Goal: Entertainment & Leisure: Consume media (video, audio)

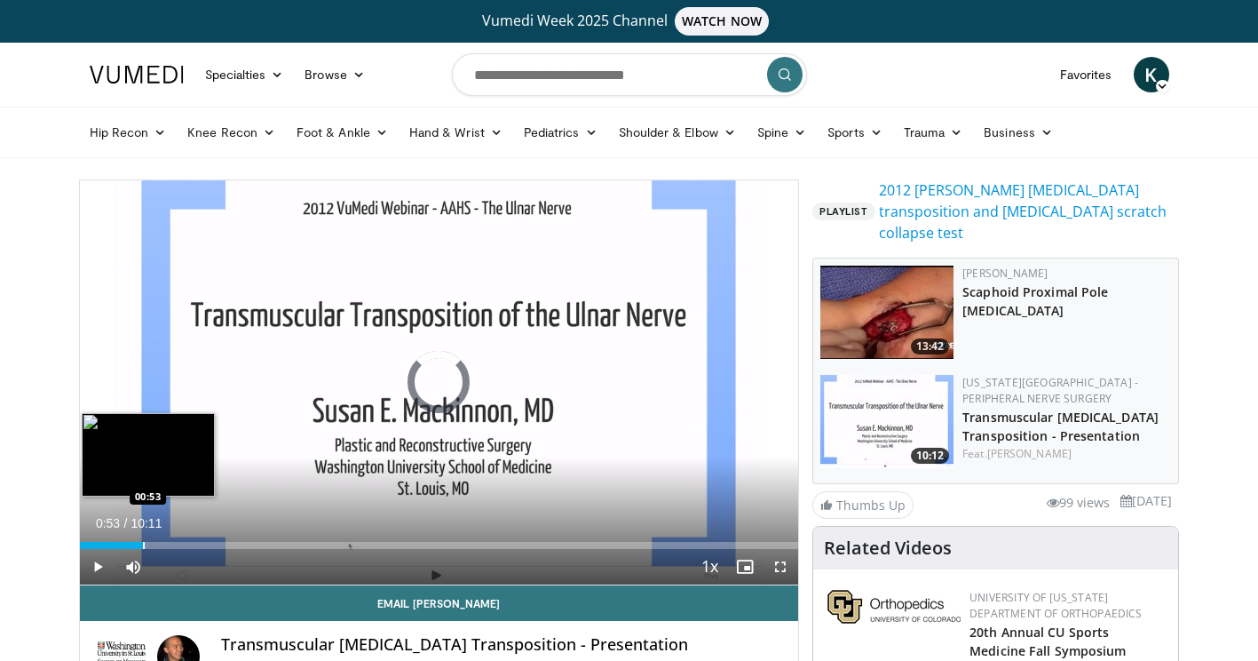
click at [142, 548] on div "Loaded : 6.52% 00:53 00:53" at bounding box center [439, 545] width 719 height 7
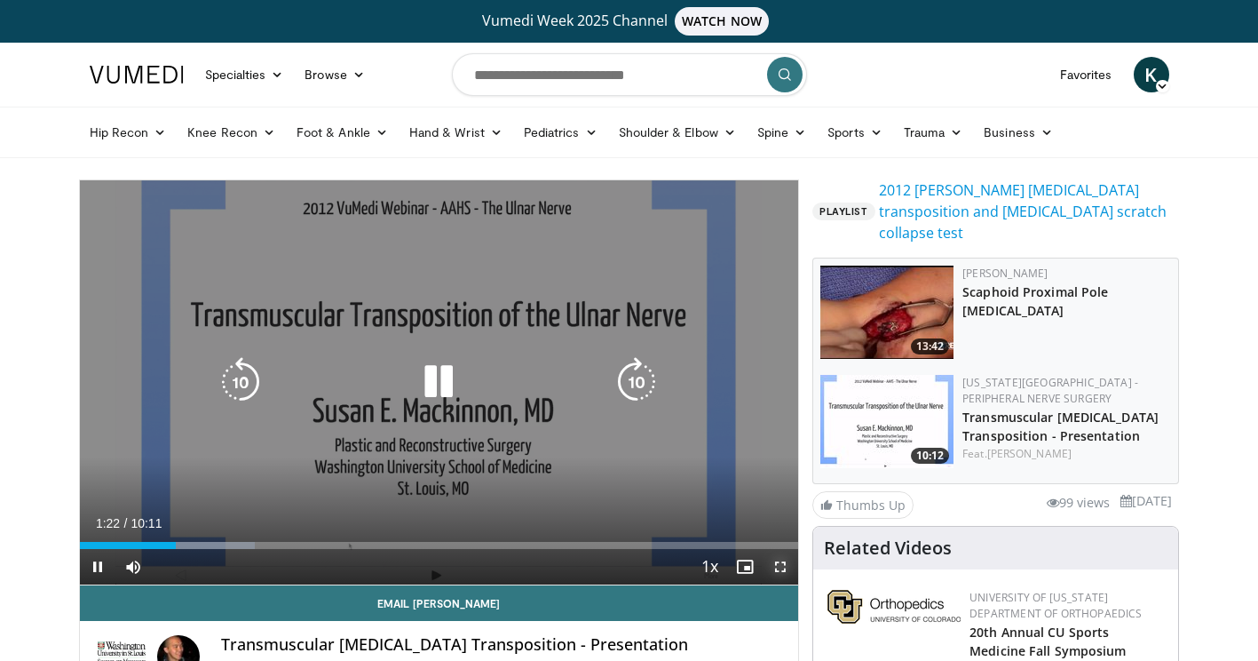
drag, startPoint x: 783, startPoint y: 562, endPoint x: 787, endPoint y: 654, distance: 92.4
click at [783, 562] on span "Video Player" at bounding box center [781, 567] width 36 height 36
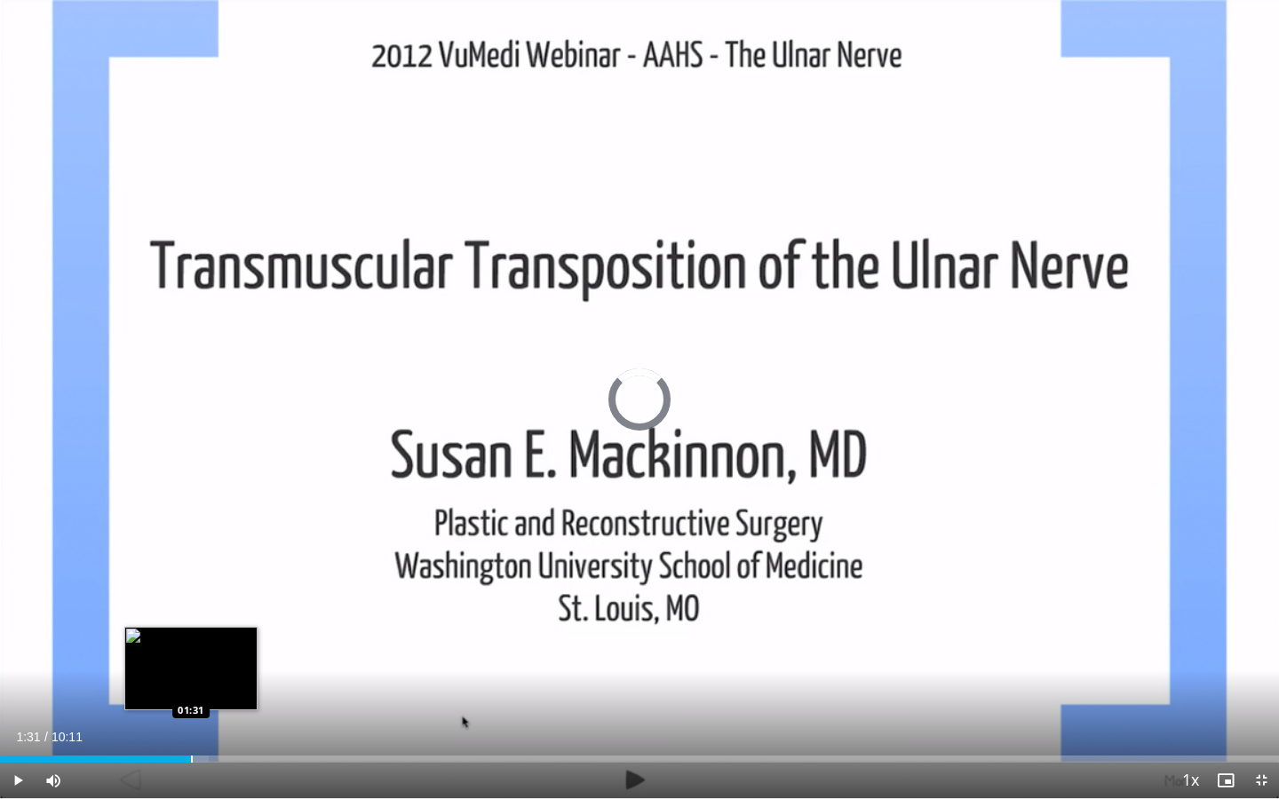
click at [190, 660] on div "Loaded : 16.35% 01:31 01:31" at bounding box center [639, 759] width 1279 height 7
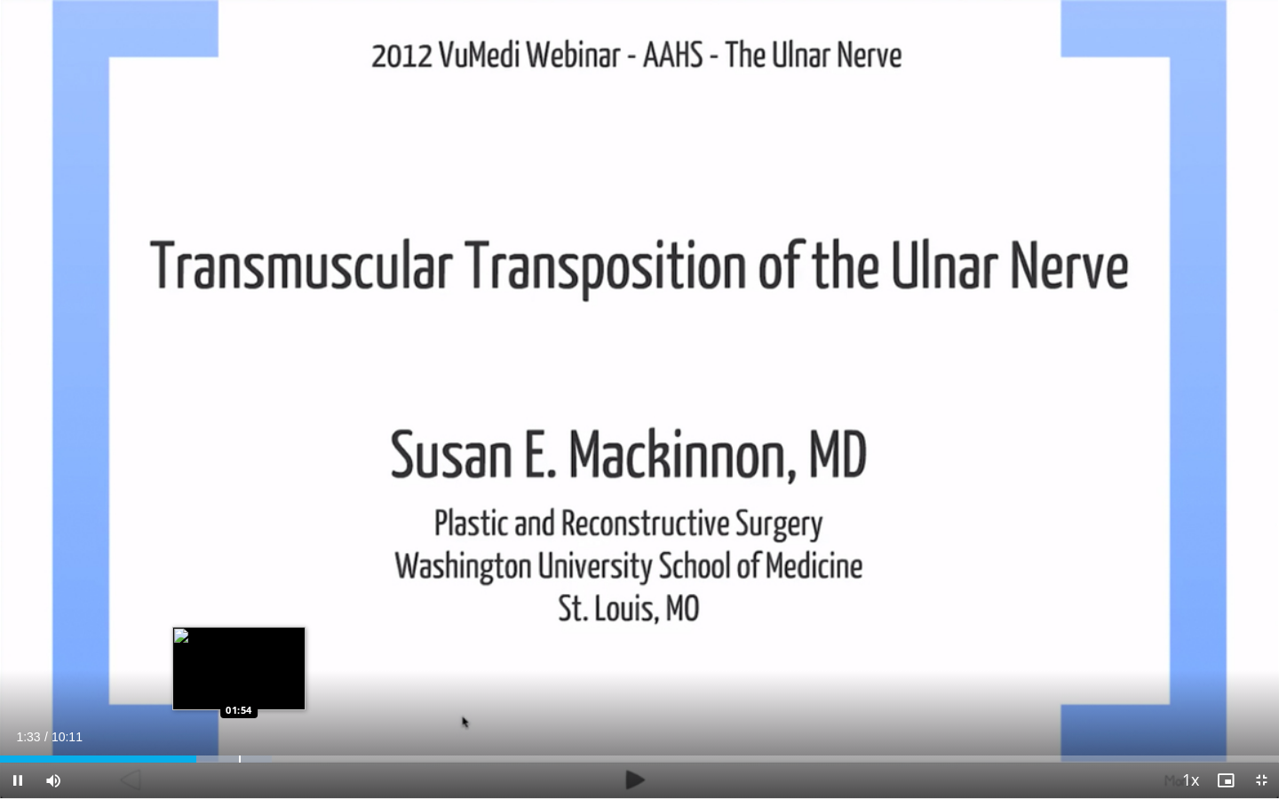
click at [238, 660] on div "Loaded : 21.25% 01:33 01:54" at bounding box center [639, 754] width 1279 height 17
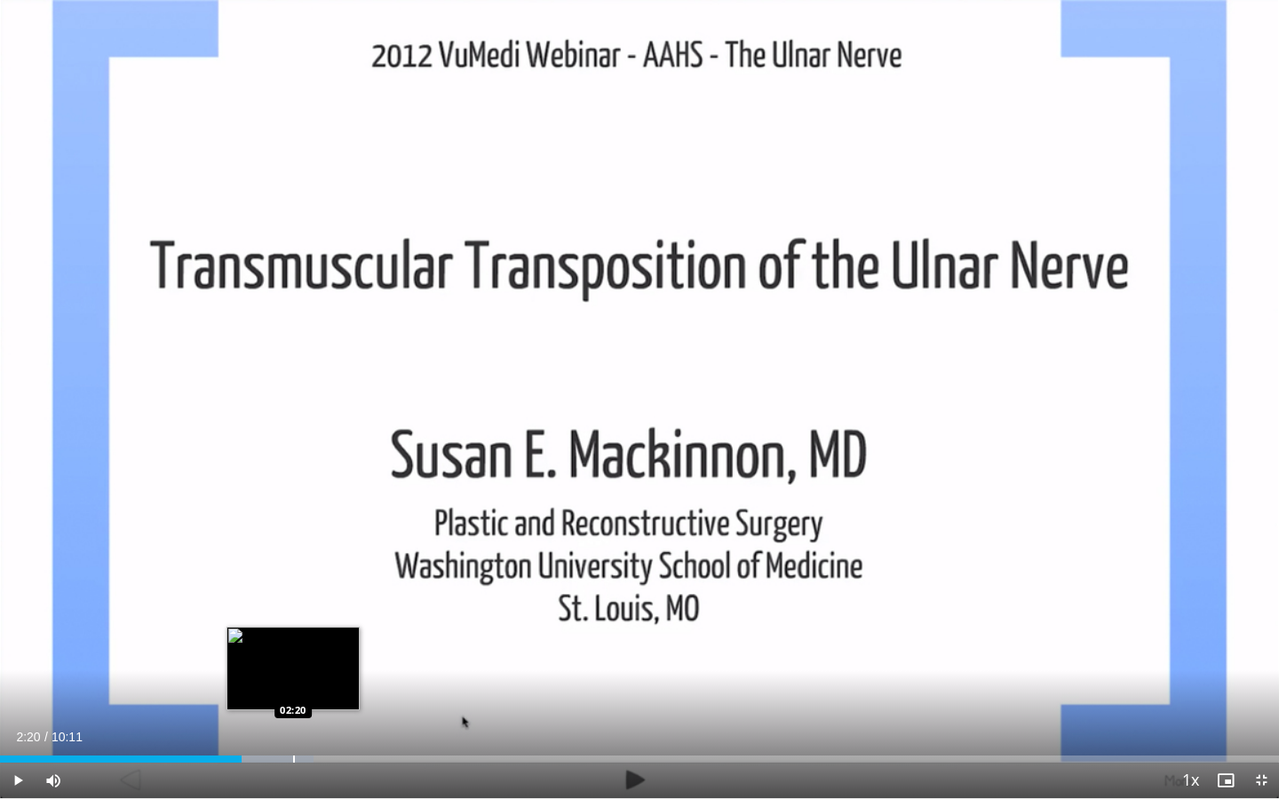
click at [293, 660] on div "Progress Bar" at bounding box center [294, 759] width 2 height 7
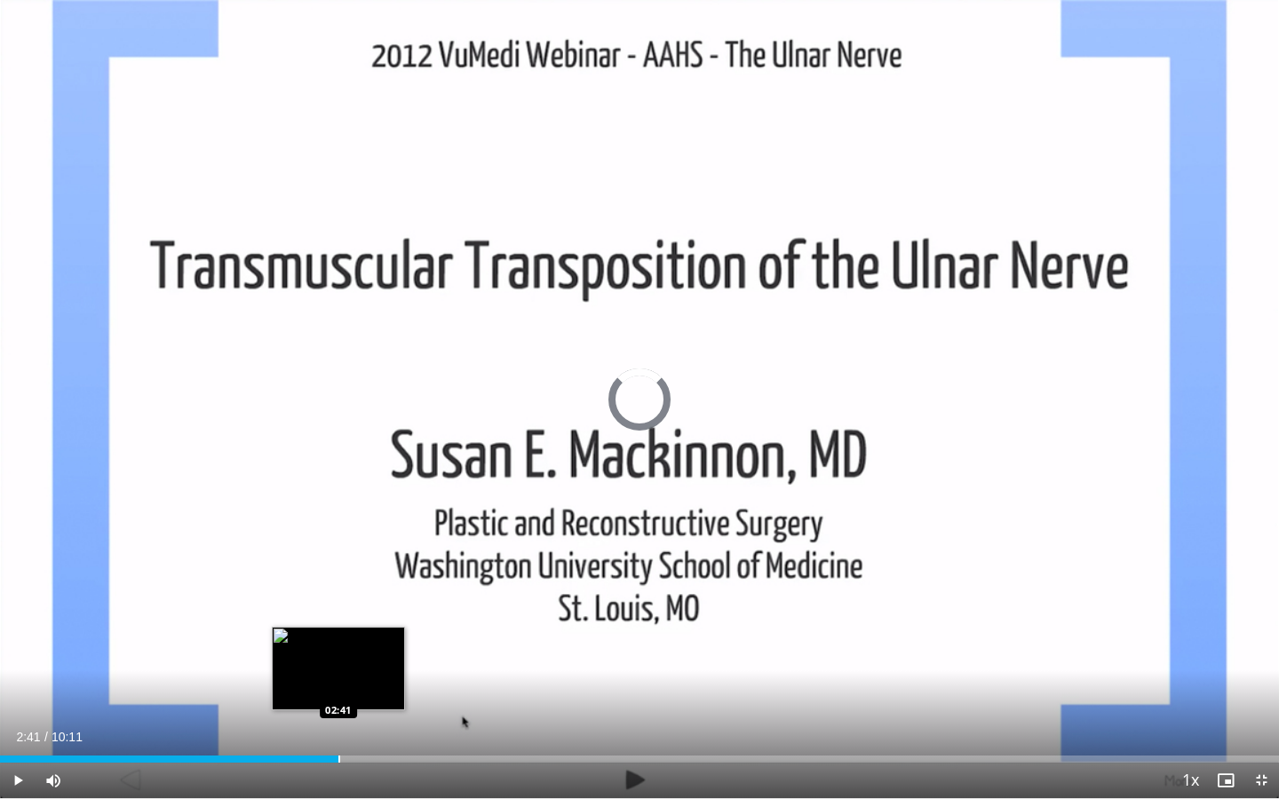
click at [337, 660] on div "Loaded : 26.16% 02:41 02:41" at bounding box center [639, 759] width 1279 height 7
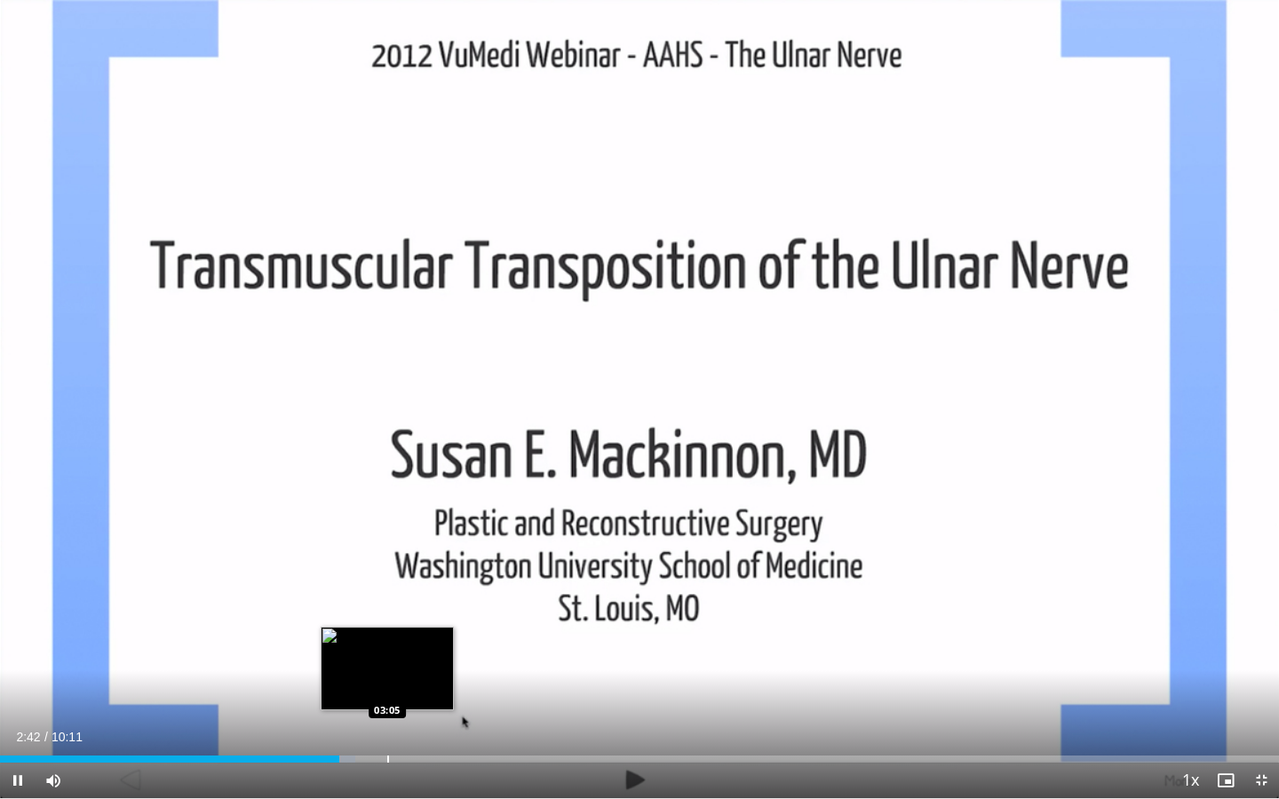
click at [387, 660] on div "Loaded : 27.79% 02:42 03:05" at bounding box center [639, 754] width 1279 height 17
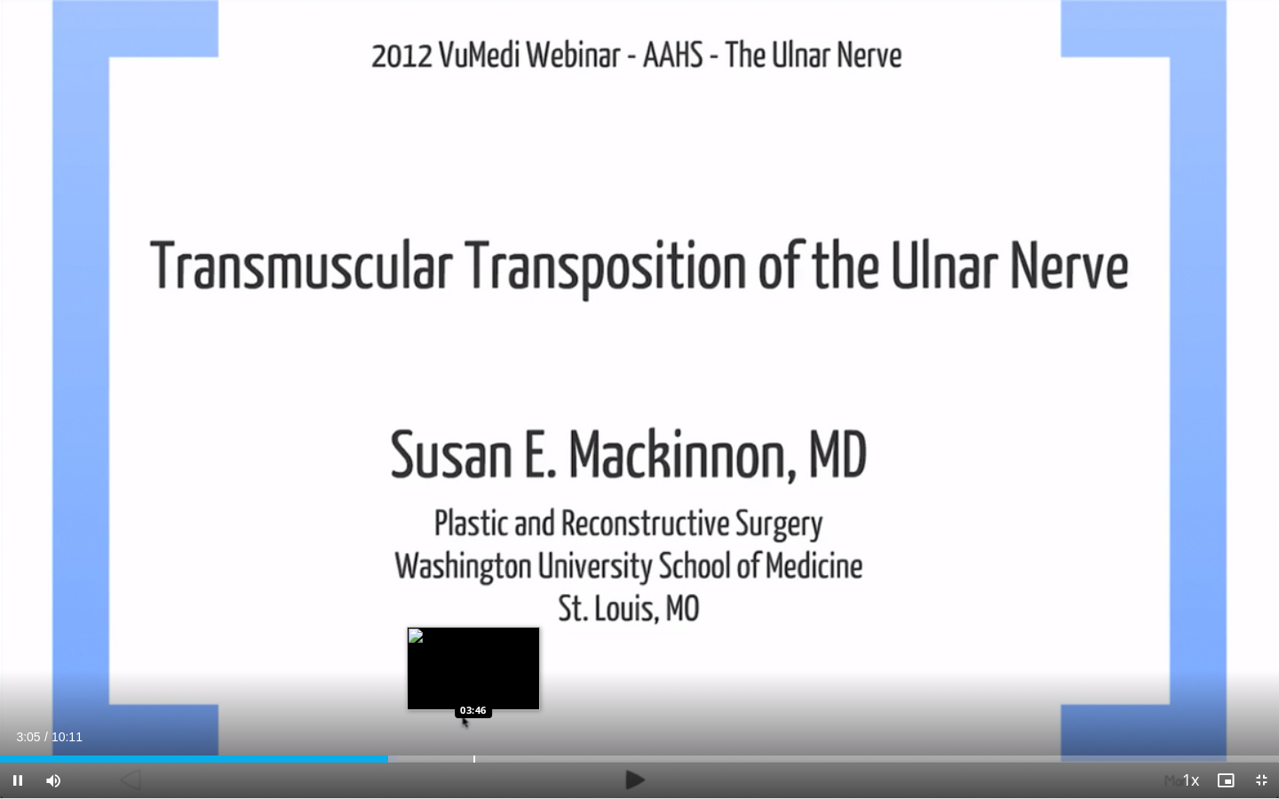
click at [475, 660] on div "Progress Bar" at bounding box center [474, 759] width 2 height 7
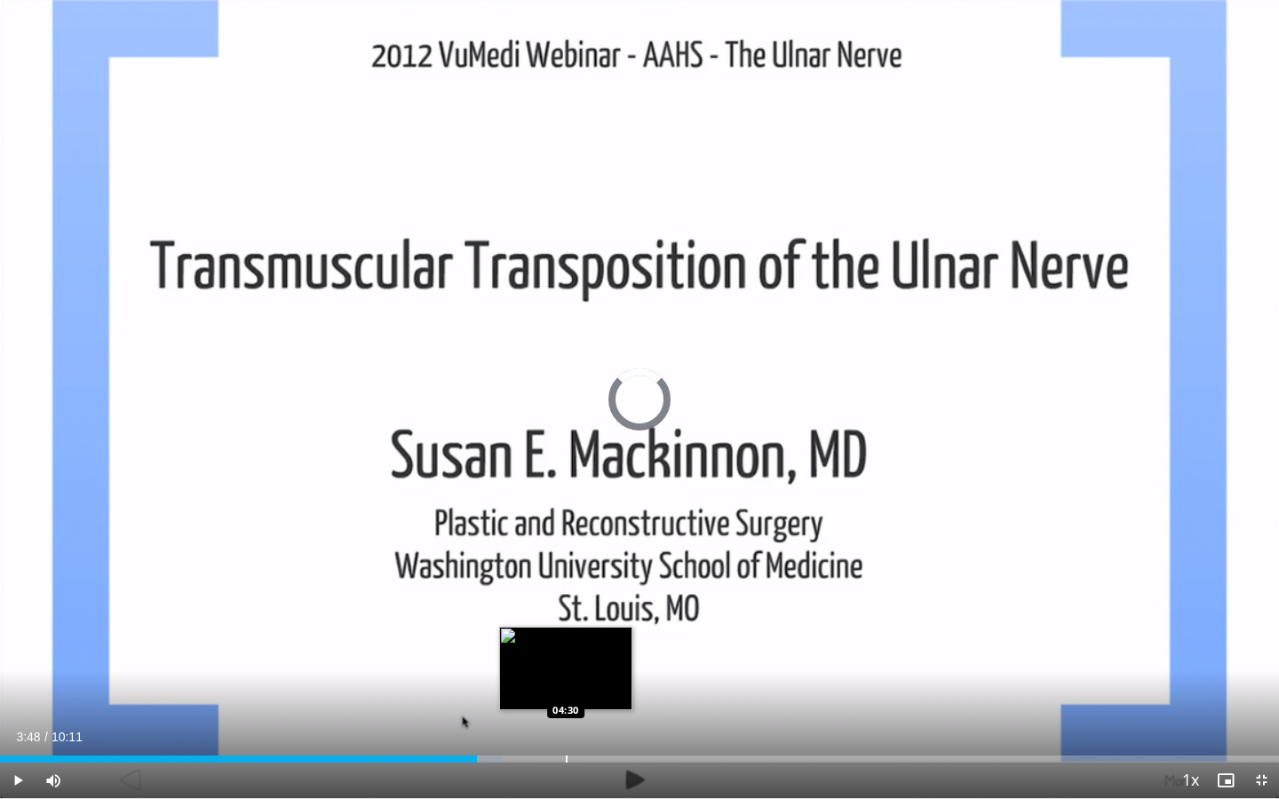
click at [566, 660] on div "Progress Bar" at bounding box center [567, 759] width 2 height 7
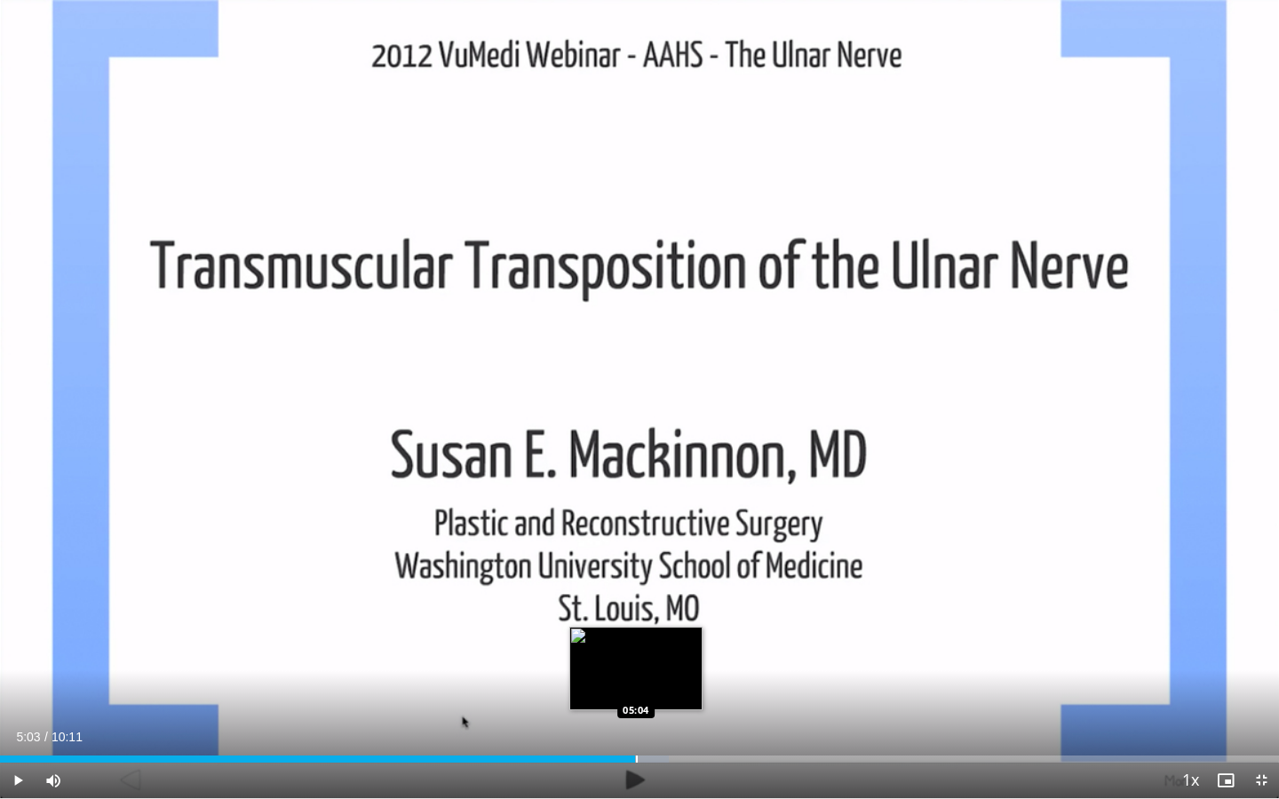
click at [635, 660] on div "Progress Bar" at bounding box center [617, 759] width 105 height 7
click at [623, 660] on div "04:58" at bounding box center [311, 759] width 623 height 7
click at [595, 660] on div "Loaded : 55.59% 04:45 04:45" at bounding box center [639, 754] width 1279 height 17
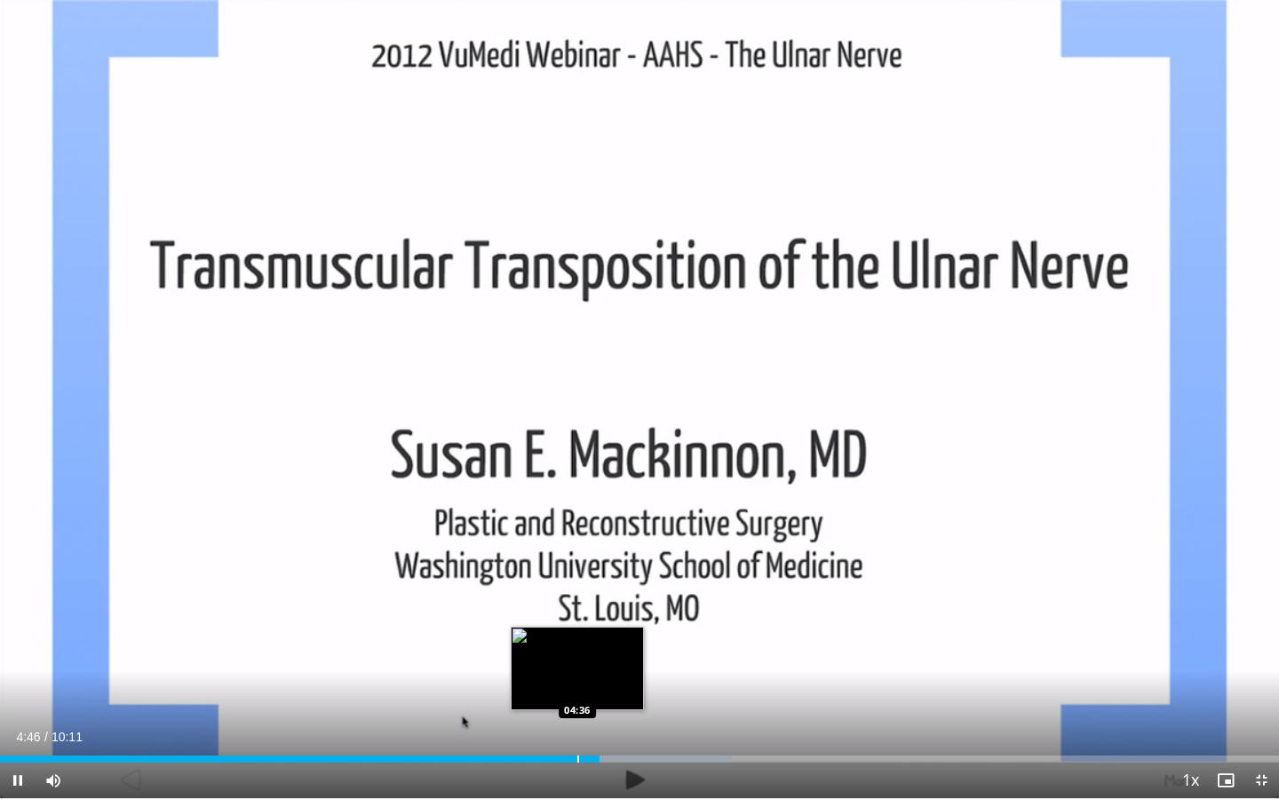
click at [576, 660] on div "04:46" at bounding box center [299, 759] width 599 height 7
click at [539, 660] on div "Loaded : 57.22% 04:37 04:20" at bounding box center [639, 759] width 1279 height 7
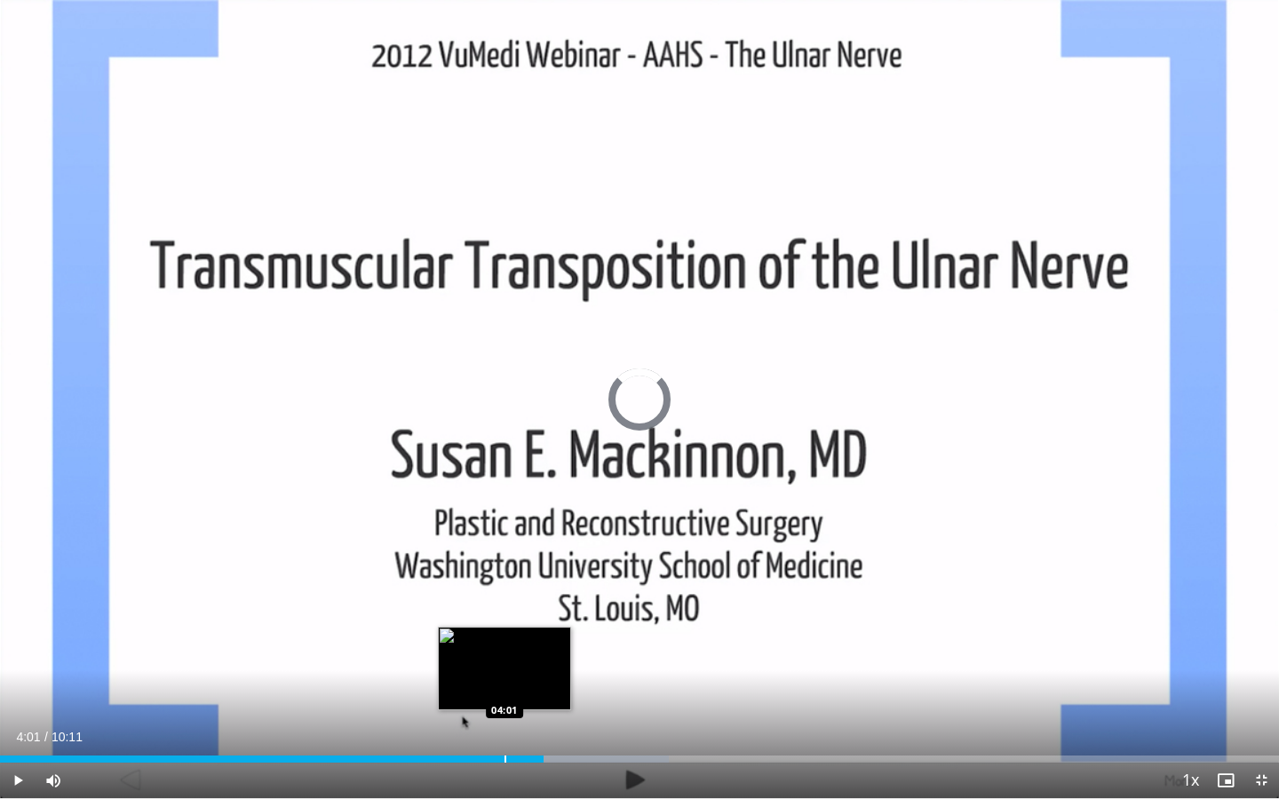
click at [504, 660] on div "04:01" at bounding box center [271, 759] width 543 height 7
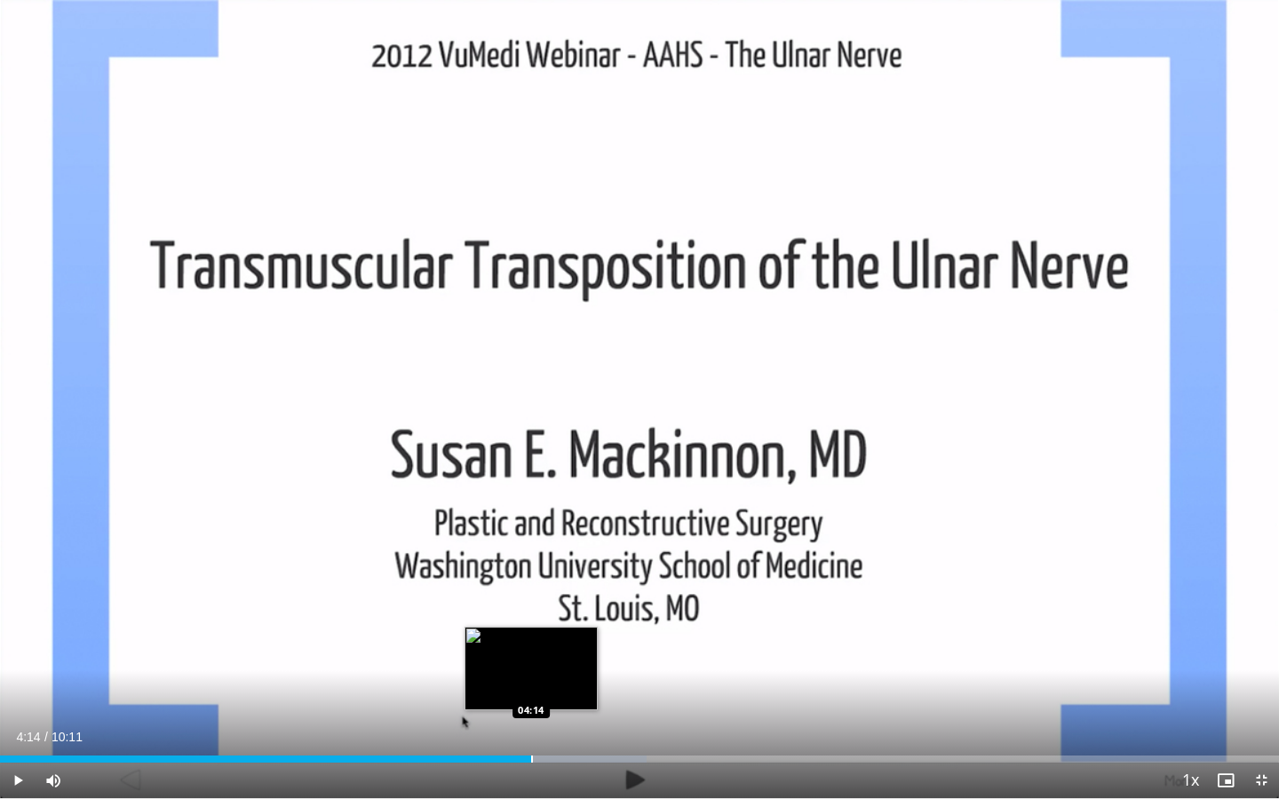
click at [531, 660] on div "Progress Bar" at bounding box center [532, 759] width 2 height 7
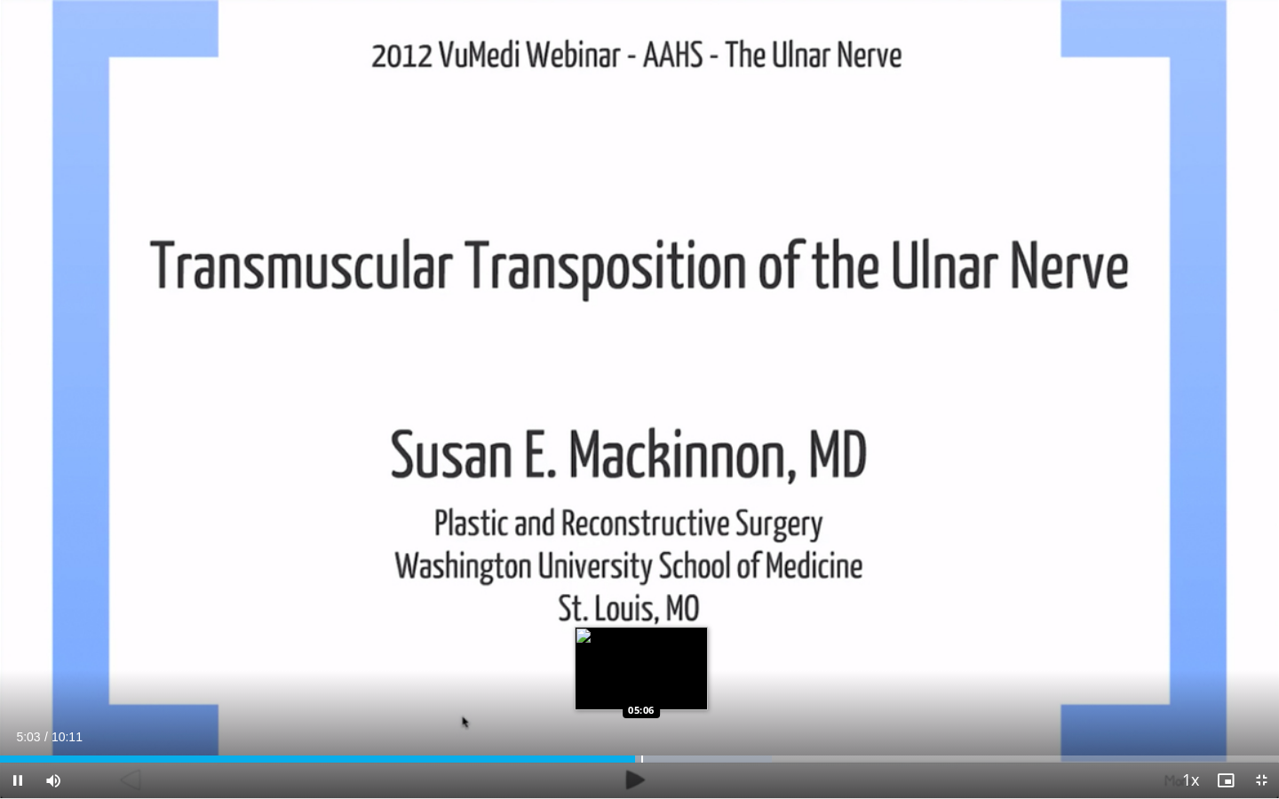
click at [641, 660] on div "Progress Bar" at bounding box center [642, 759] width 2 height 7
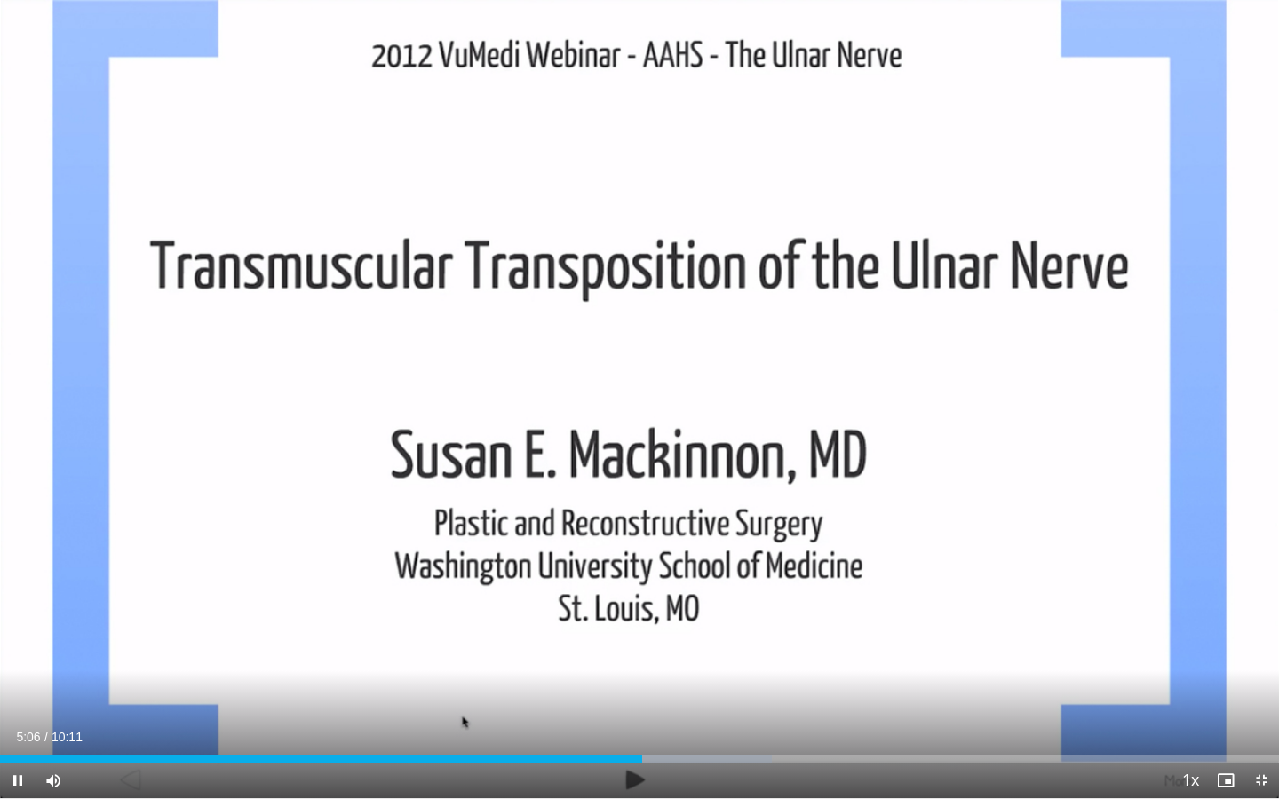
click at [662, 660] on div "Current Time 5:06 / Duration 10:11 Pause Skip Backward Skip Forward Mute Loaded…" at bounding box center [639, 781] width 1279 height 36
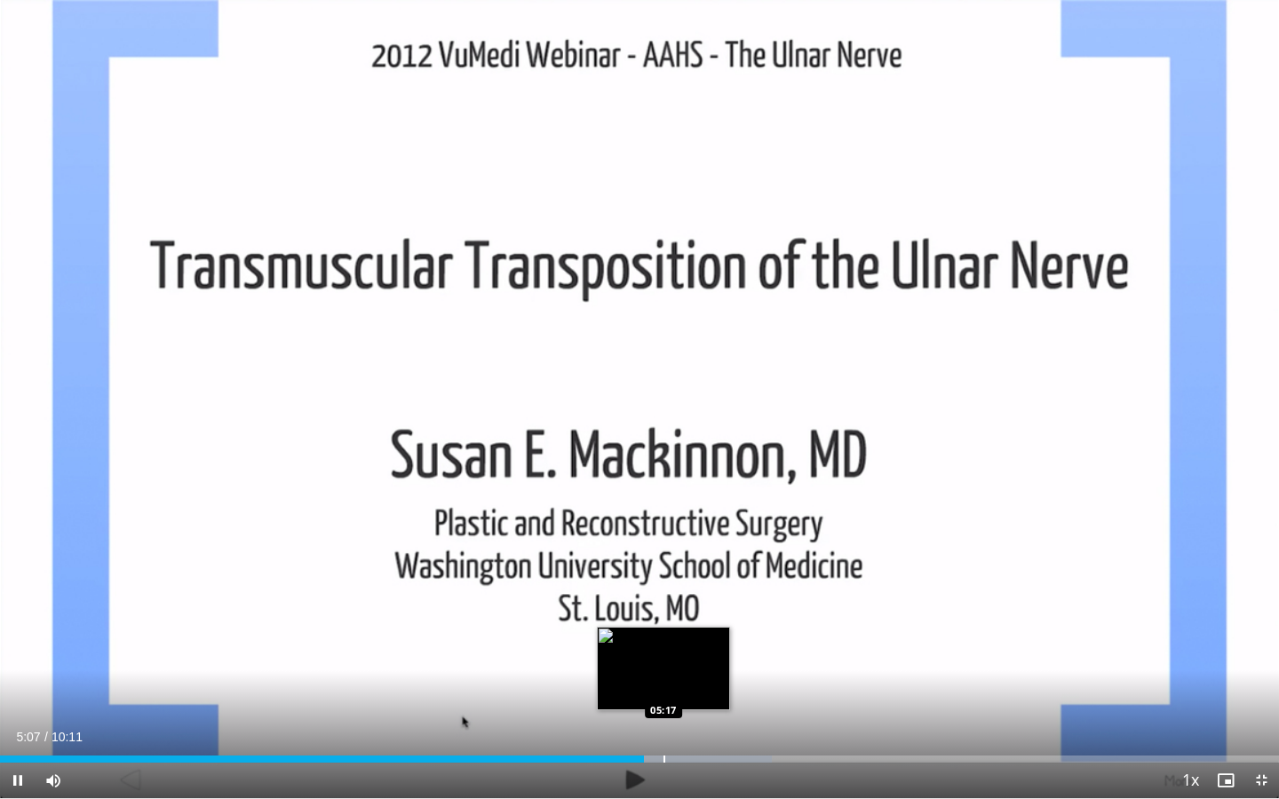
click at [663, 660] on div "Progress Bar" at bounding box center [664, 759] width 2 height 7
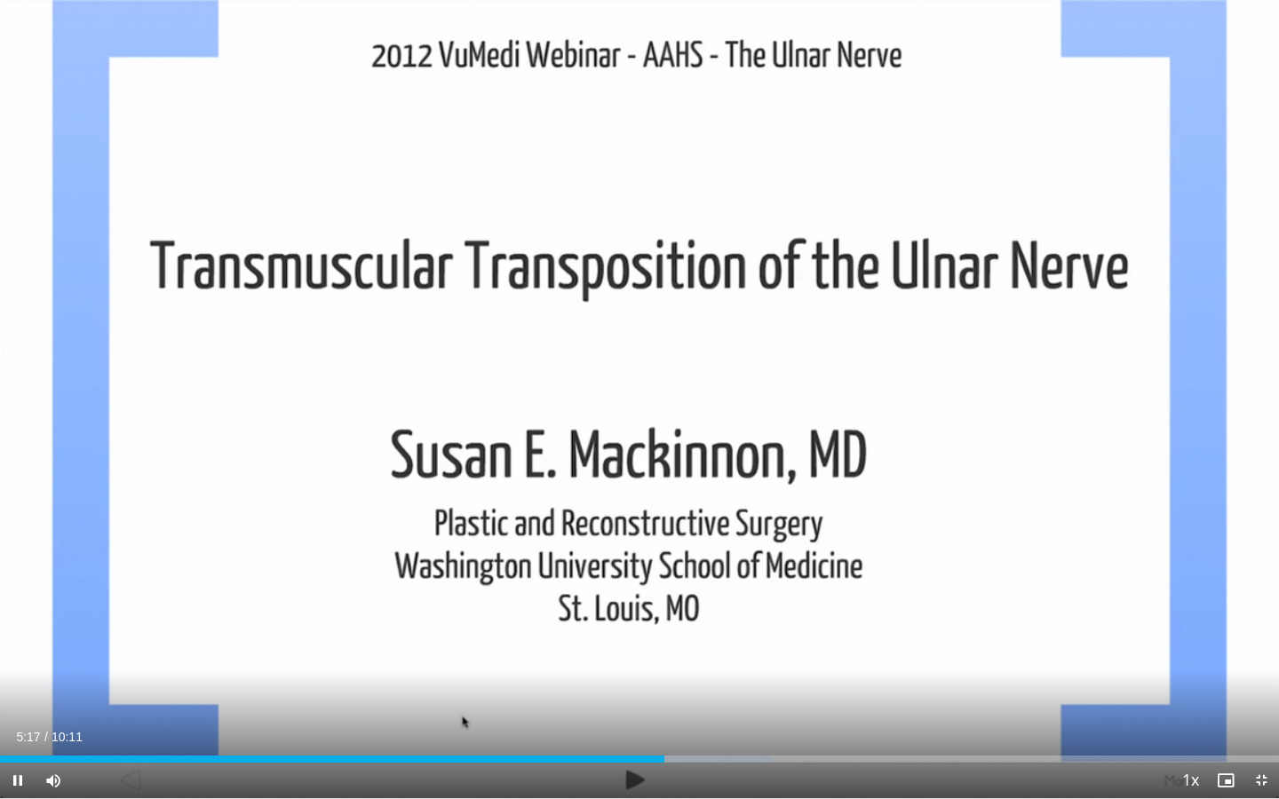
click at [687, 660] on div "Current Time 5:17 / Duration 10:11 Pause Skip Backward Skip Forward Mute Loaded…" at bounding box center [639, 781] width 1279 height 36
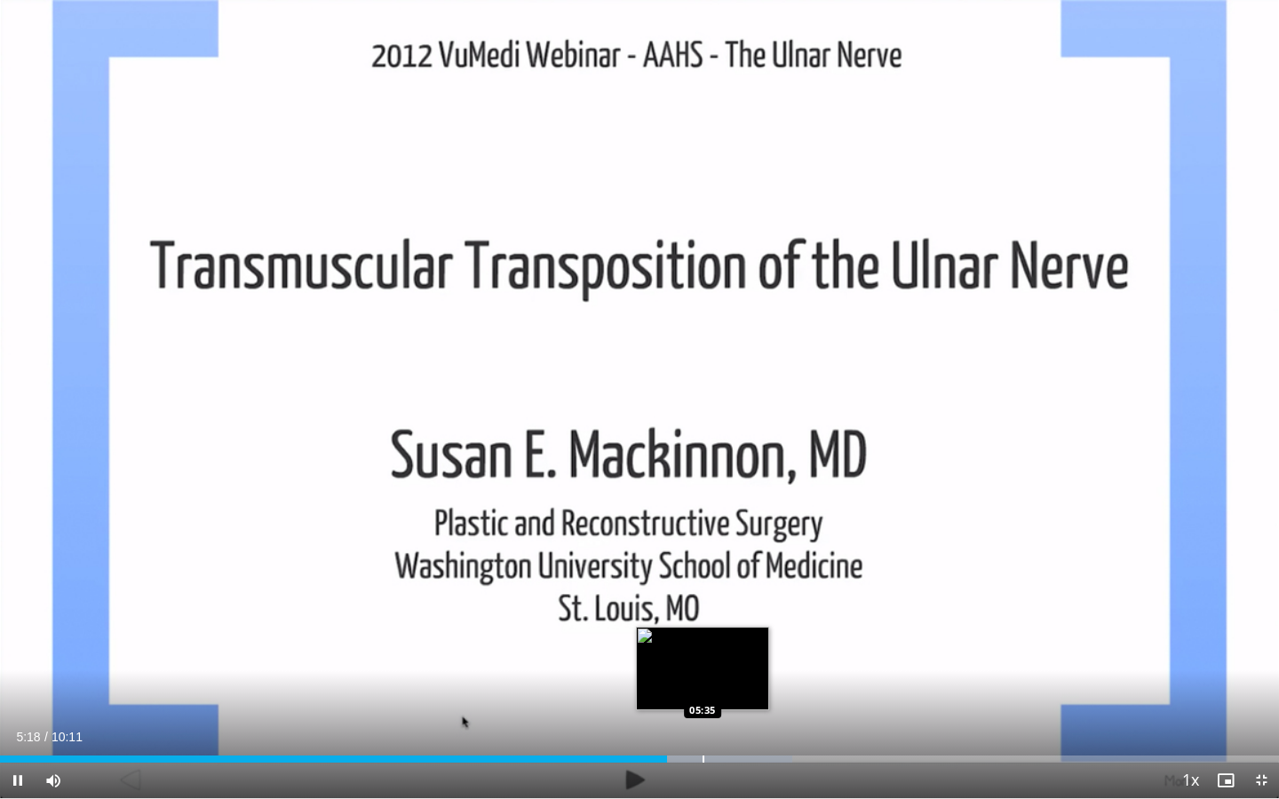
click at [701, 660] on div "Loaded : 61.95% 05:19 05:35" at bounding box center [639, 759] width 1279 height 7
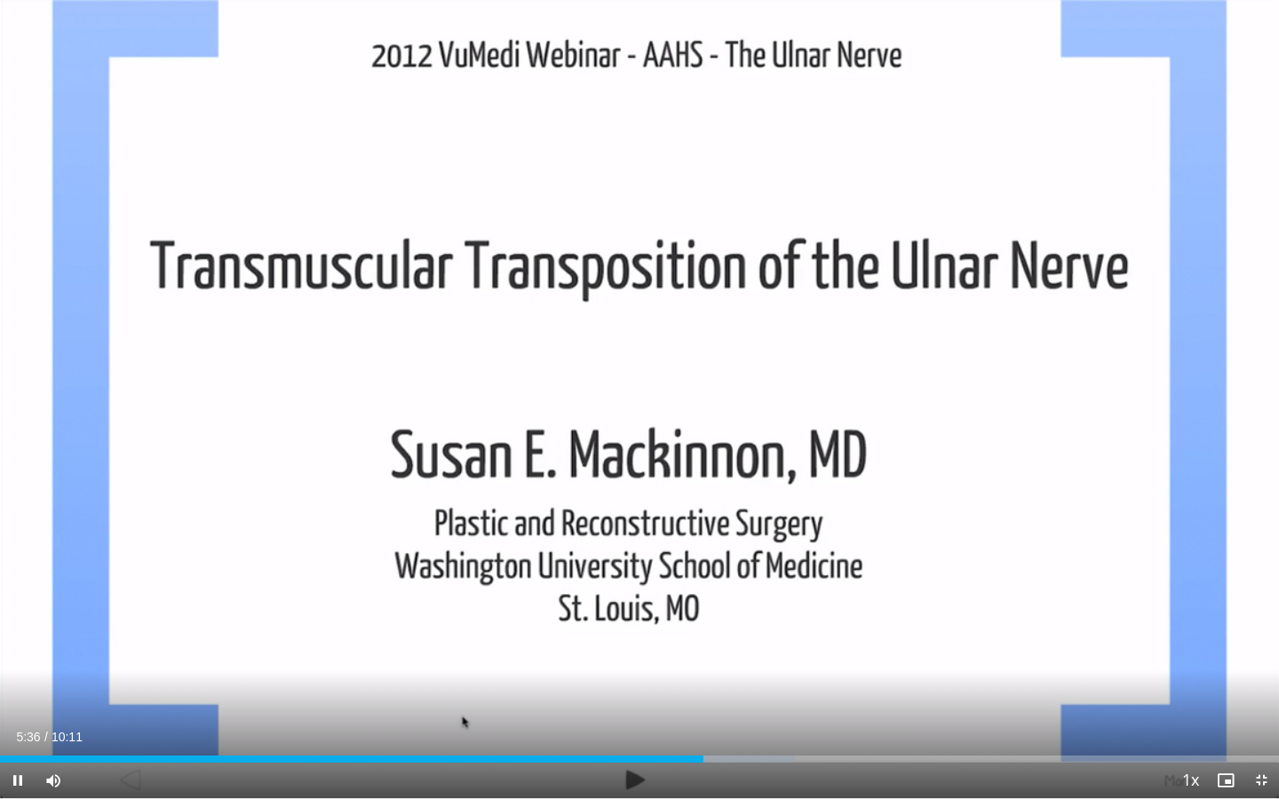
click at [742, 660] on div "Current Time 5:36 / Duration 10:11 Pause Skip Backward Skip Forward Mute Loaded…" at bounding box center [639, 781] width 1279 height 36
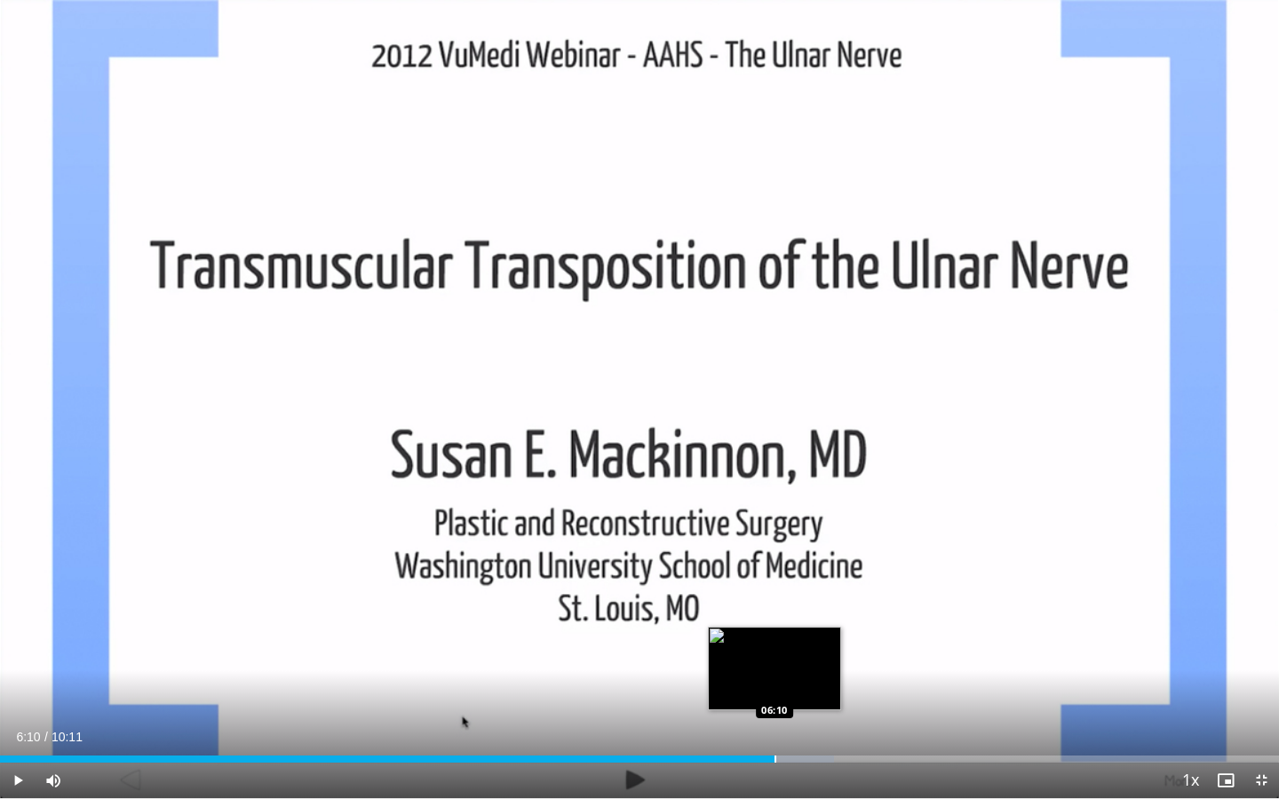
click at [774, 660] on div "Loaded : 65.22% 06:10 06:10" at bounding box center [639, 754] width 1279 height 17
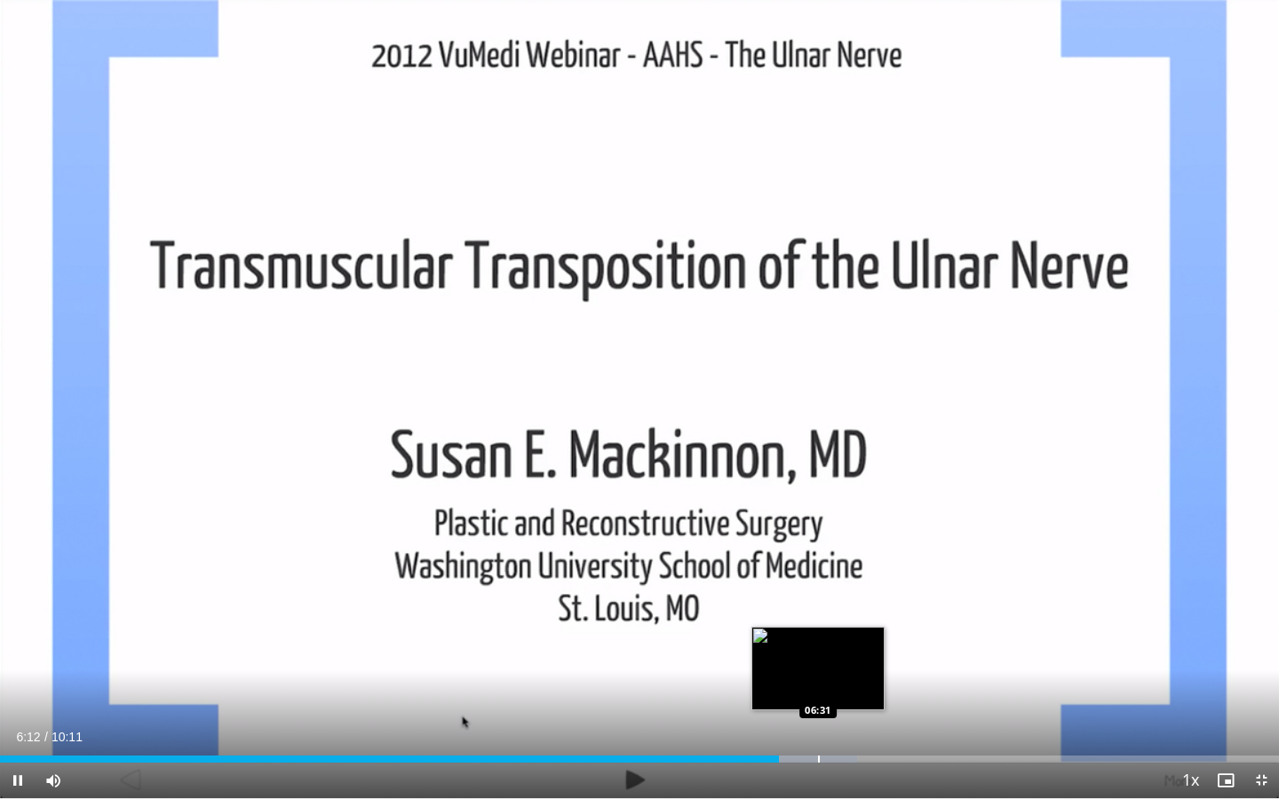
click at [817, 660] on div "Progress Bar" at bounding box center [786, 759] width 142 height 7
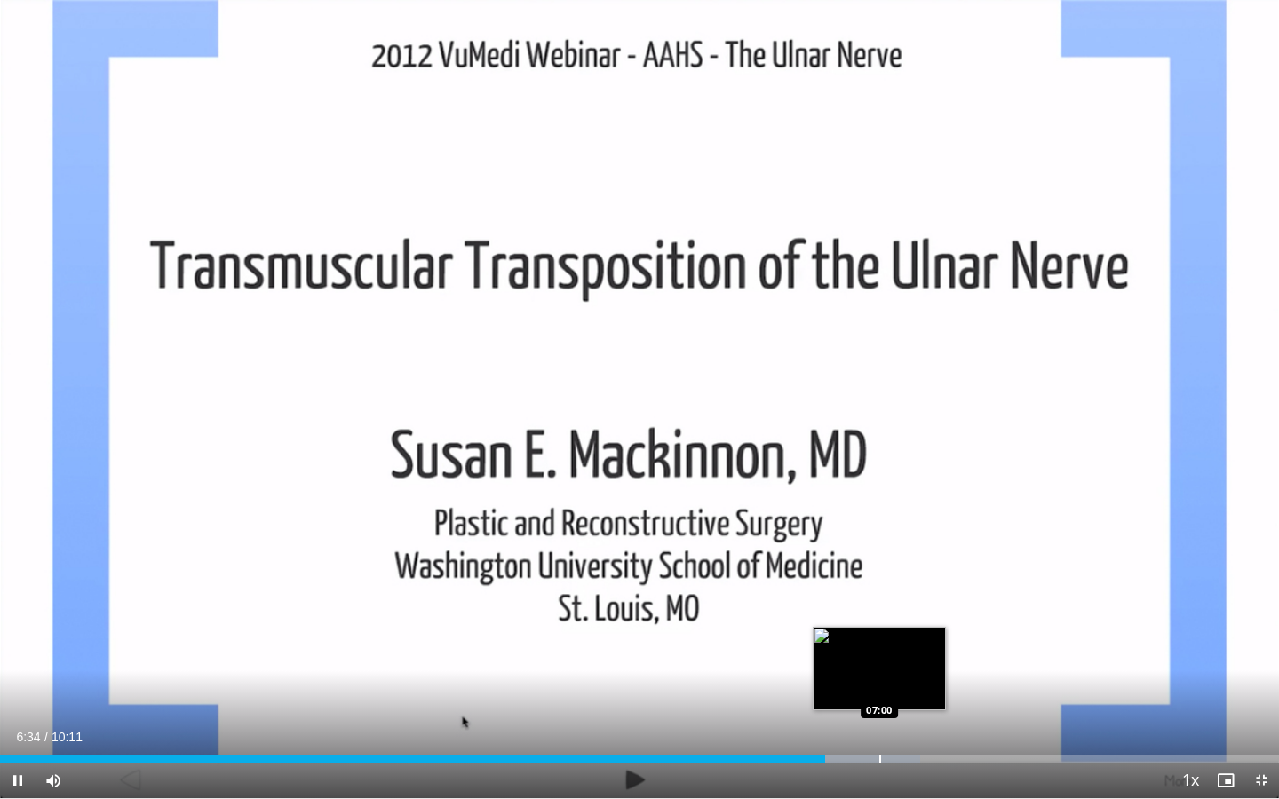
click at [879, 660] on div "Progress Bar" at bounding box center [880, 759] width 2 height 7
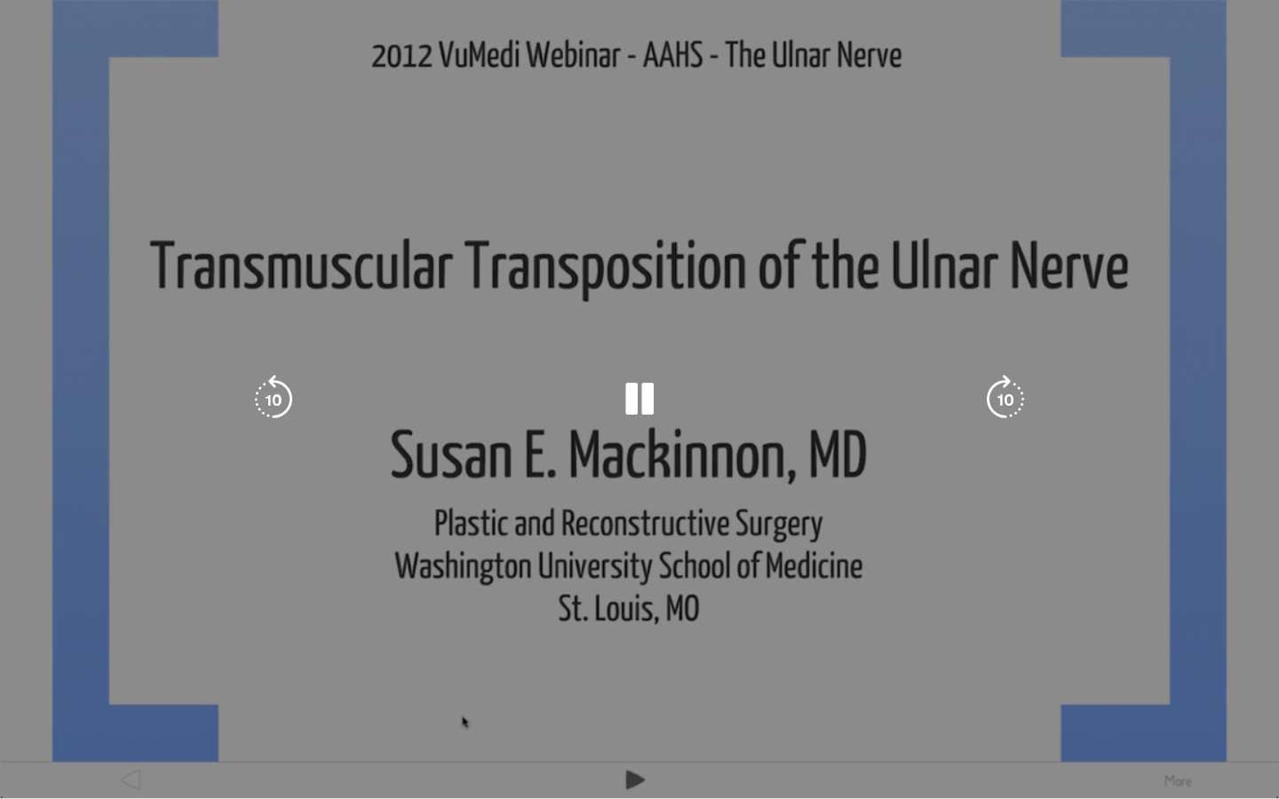
click at [908, 660] on video-js "**********" at bounding box center [639, 399] width 1279 height 799
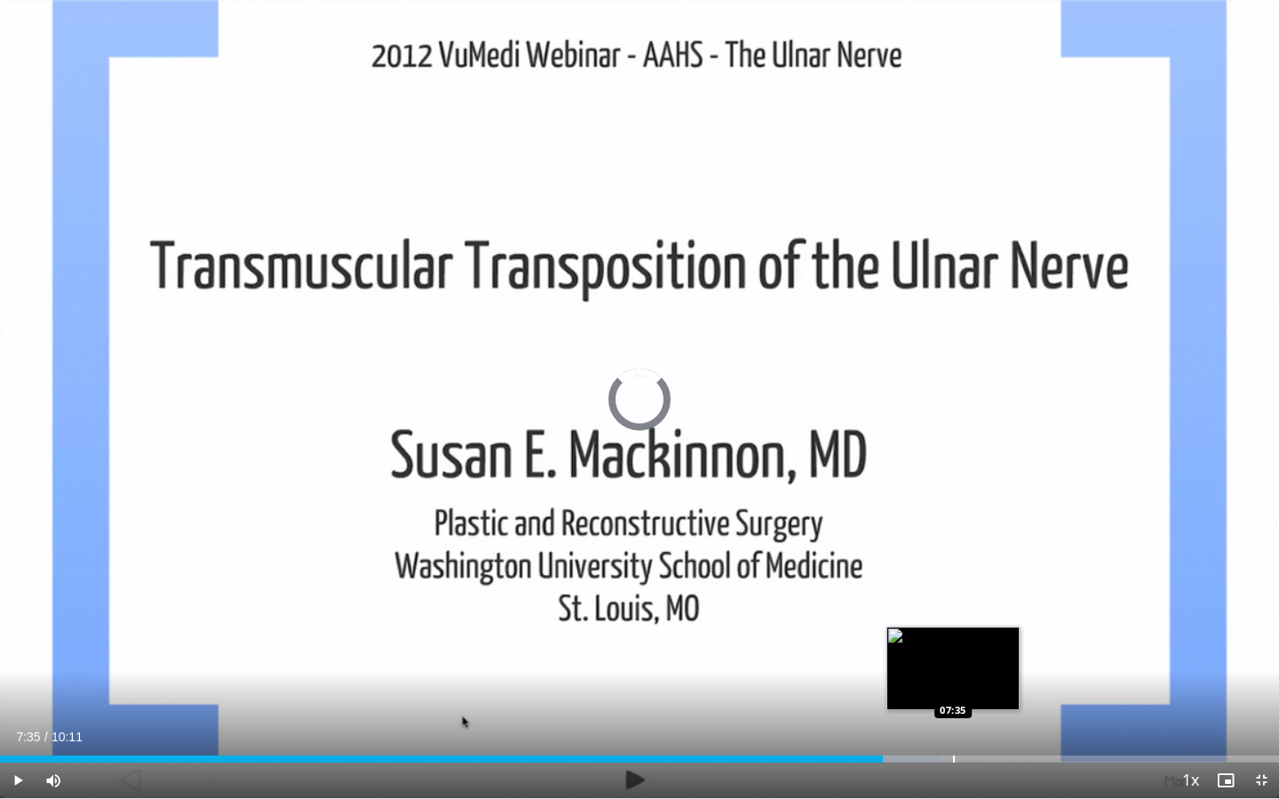
click at [953, 660] on div "Progress Bar" at bounding box center [954, 759] width 2 height 7
click at [942, 660] on div "07:41" at bounding box center [471, 759] width 943 height 7
click at [936, 660] on div "Progress Bar" at bounding box center [937, 759] width 2 height 7
click at [948, 660] on div "Progress Bar" at bounding box center [949, 759] width 2 height 7
click at [954, 660] on div "Progress Bar" at bounding box center [955, 759] width 2 height 7
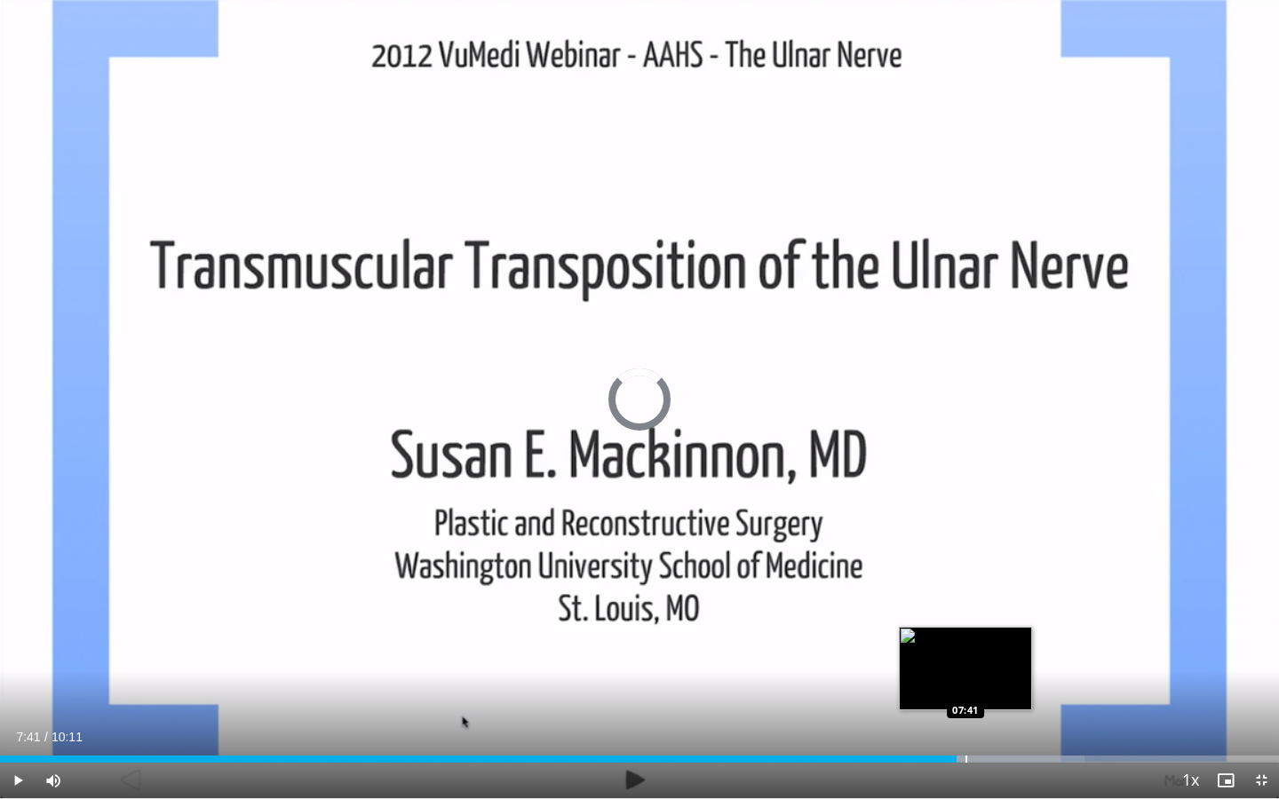
click at [965, 660] on div "Progress Bar" at bounding box center [966, 759] width 2 height 7
click at [948, 660] on div "Loaded : 86.41% 07:33 07:34" at bounding box center [639, 754] width 1279 height 17
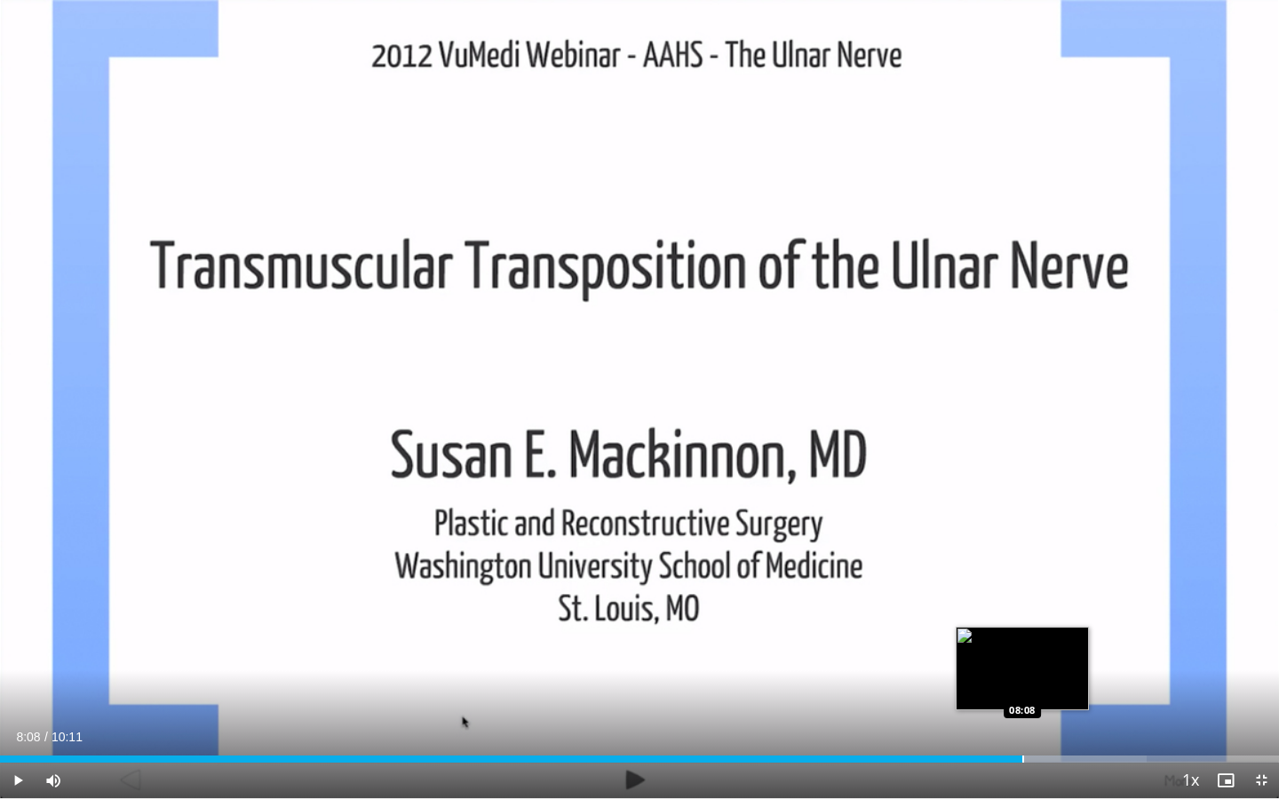
click at [1021, 660] on div "Loaded : 89.67% 08:08 08:08" at bounding box center [639, 754] width 1279 height 17
click at [1040, 660] on div "Loaded : 89.92% 08:17 08:17" at bounding box center [639, 754] width 1279 height 17
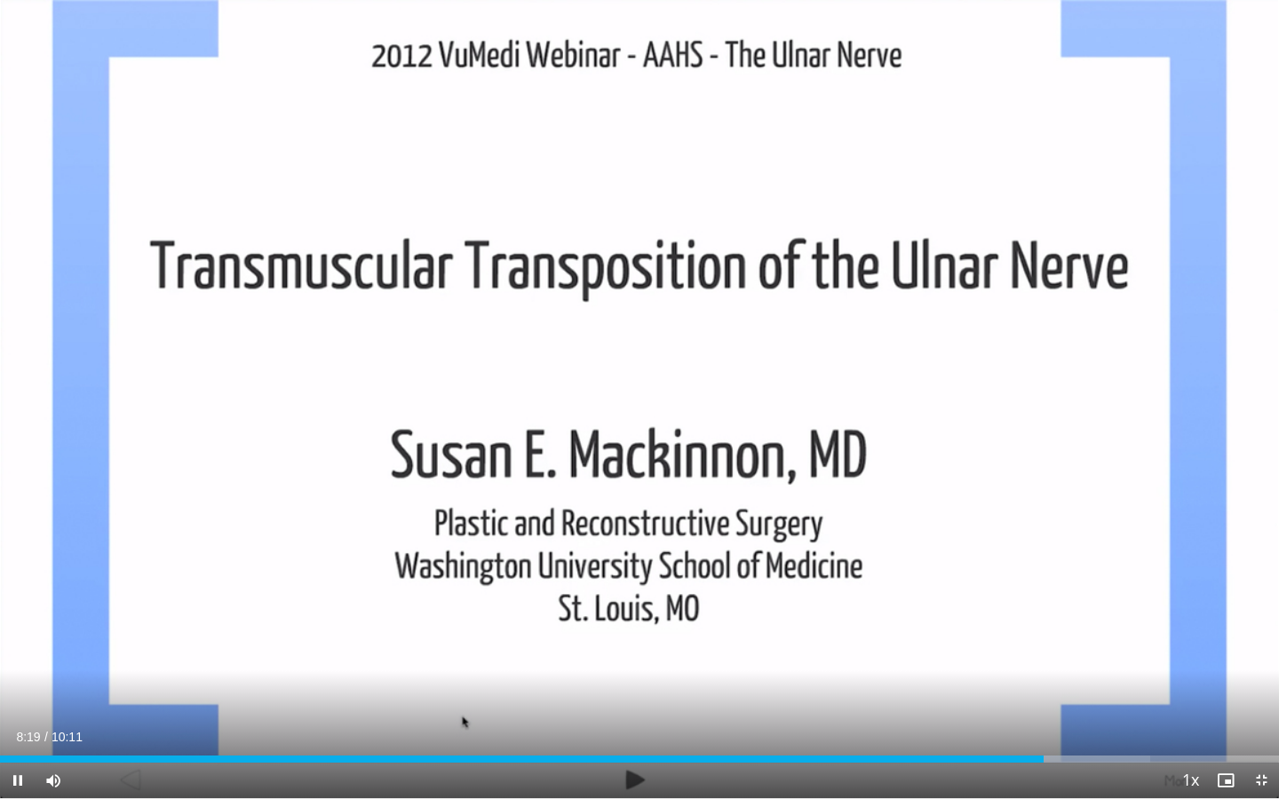
click at [1063, 660] on div "Current Time 8:19 / Duration 10:11" at bounding box center [639, 737] width 1279 height 16
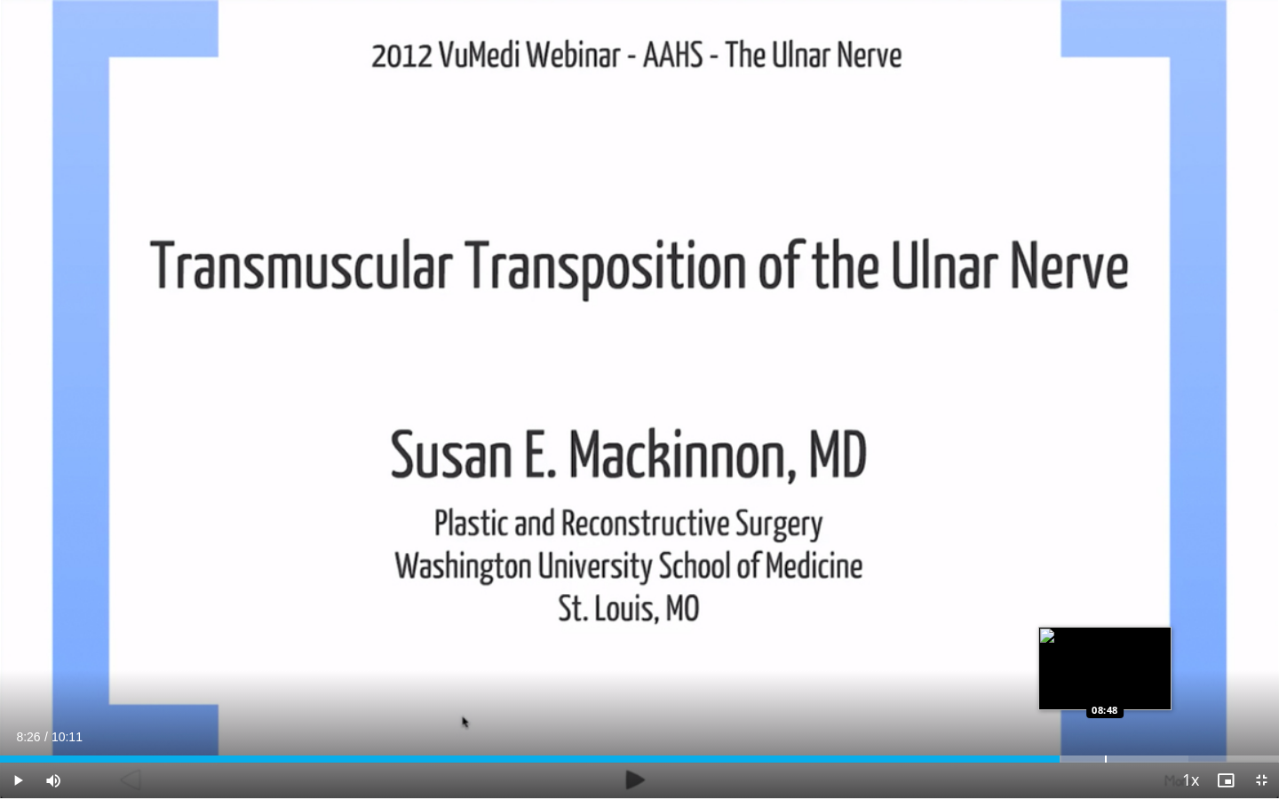
click at [1105, 660] on div "Progress Bar" at bounding box center [1106, 759] width 2 height 7
click at [1135, 660] on div "Loaded : 94.56% 09:03 09:02" at bounding box center [639, 754] width 1279 height 17
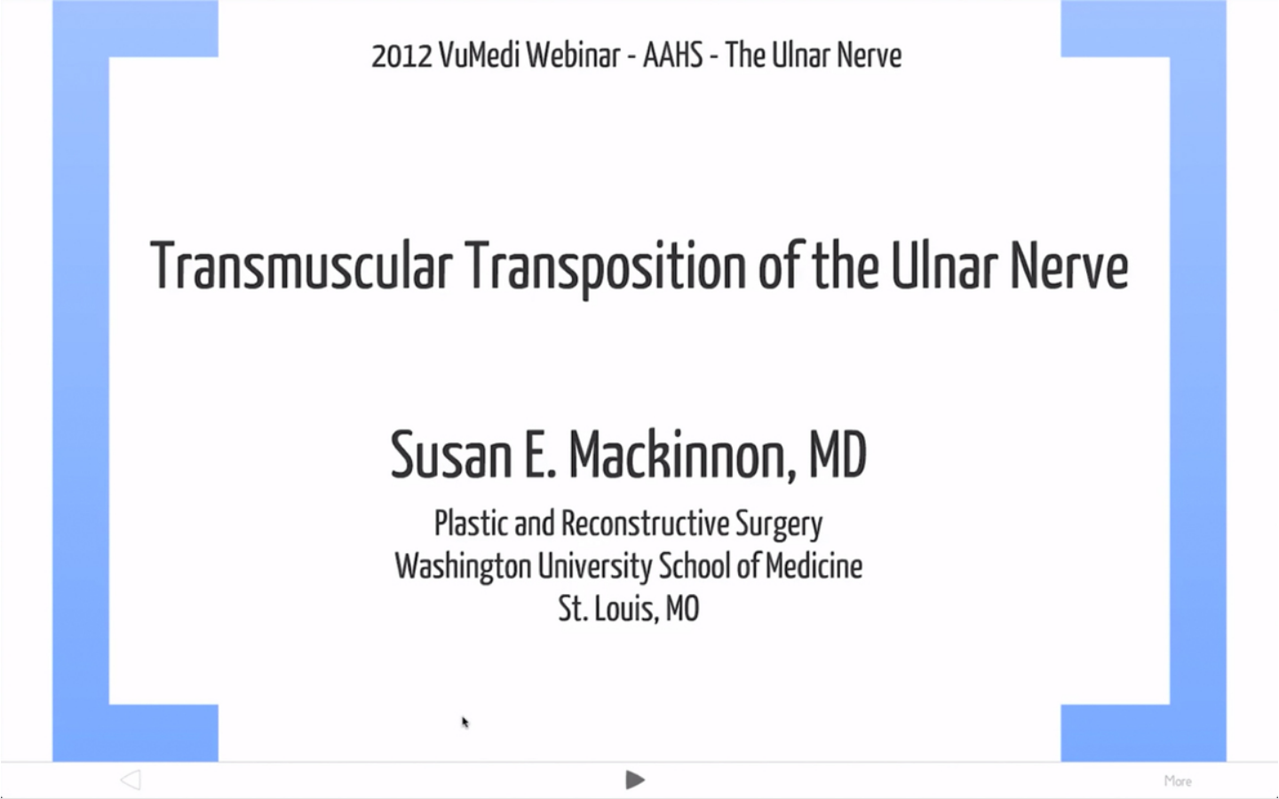
click at [1170, 660] on video-js "**********" at bounding box center [639, 399] width 1279 height 799
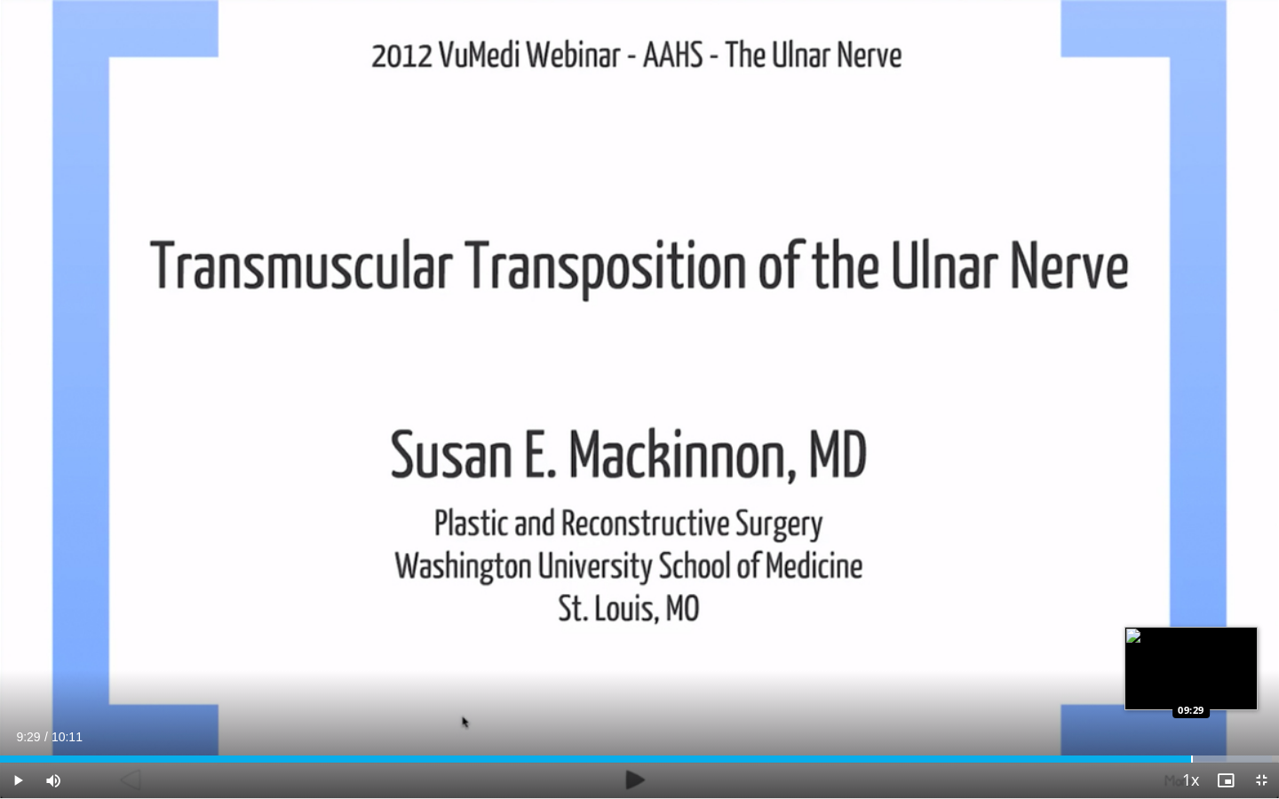
click at [1191, 660] on div "Loaded : 99.46% 09:29 09:29" at bounding box center [639, 754] width 1279 height 17
click at [1225, 660] on div "Loaded : 100.00% 09:31 09:45" at bounding box center [639, 754] width 1279 height 17
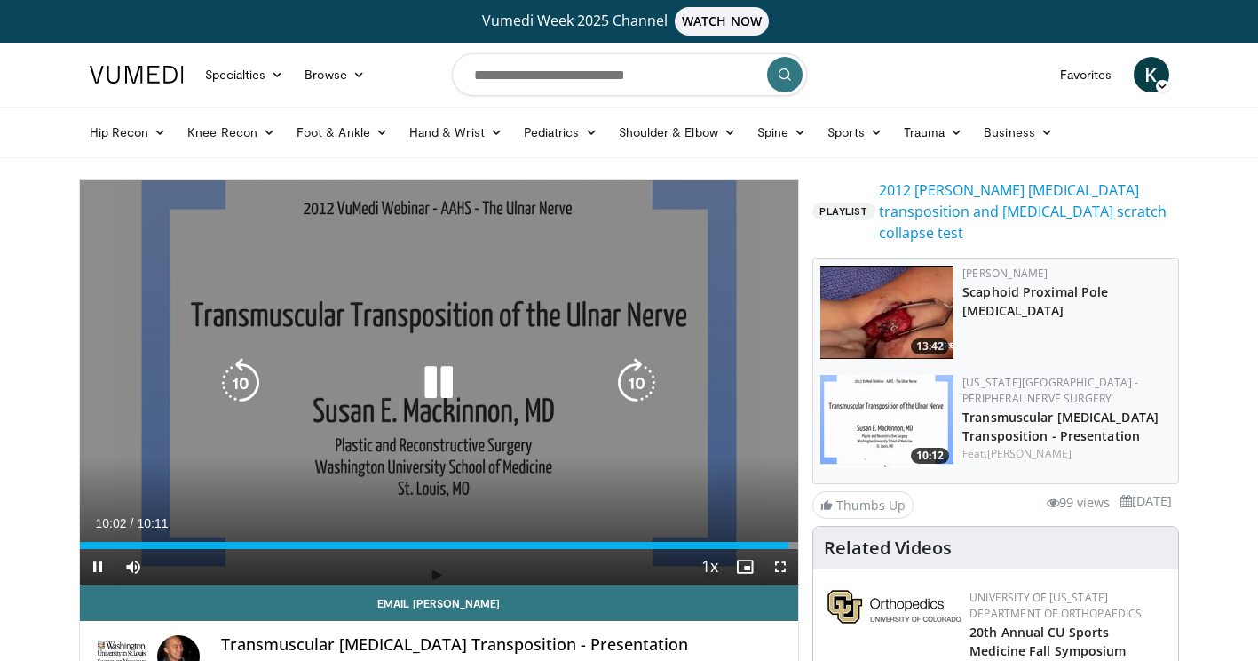
click at [438, 375] on icon "Video Player" at bounding box center [439, 383] width 50 height 50
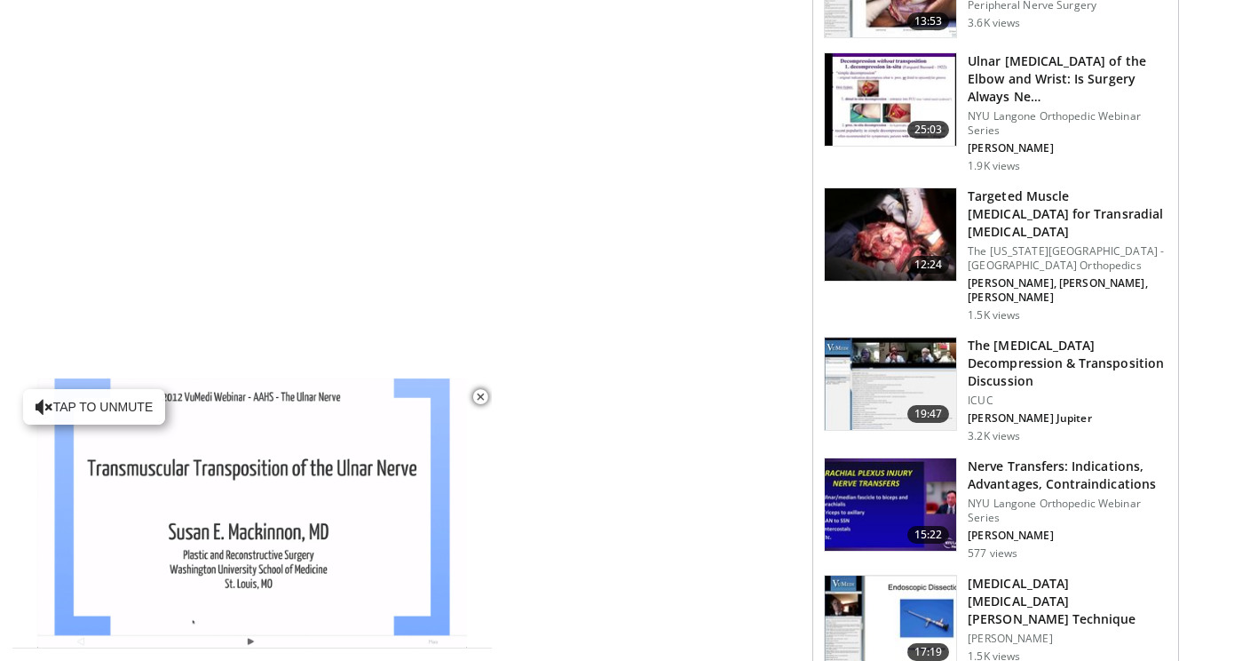
scroll to position [1558, 0]
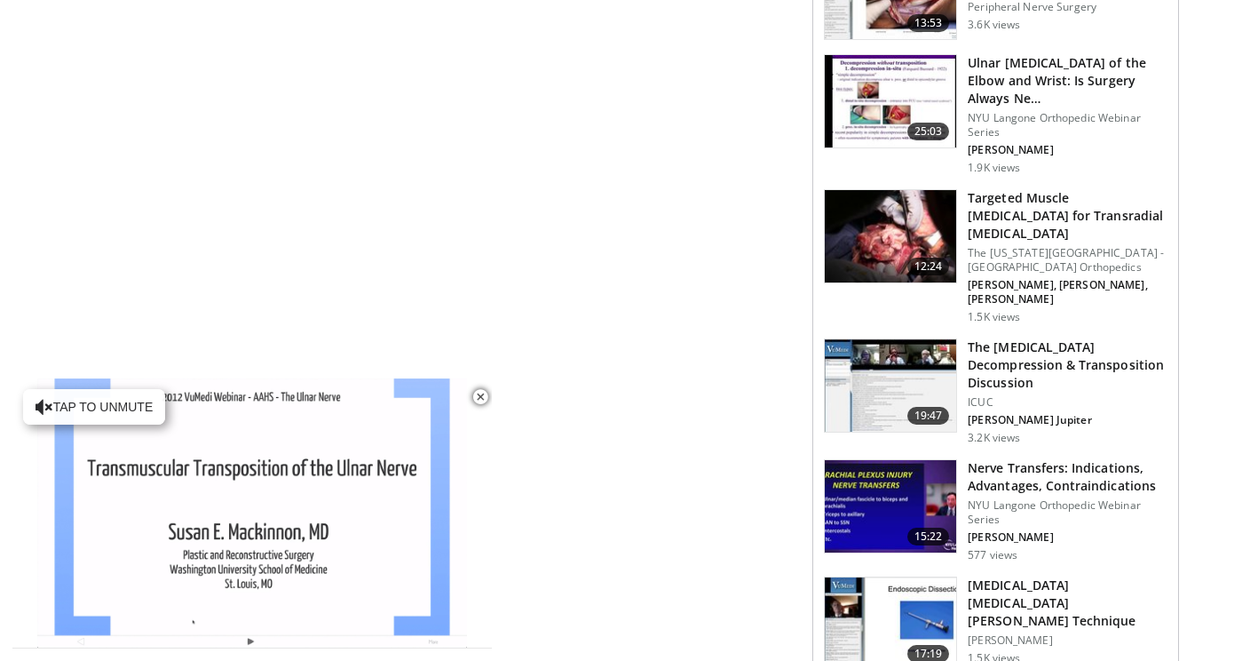
click at [710, 4] on div "**********" at bounding box center [446, 109] width 734 height 2975
